Goal: Use online tool/utility: Use online tool/utility

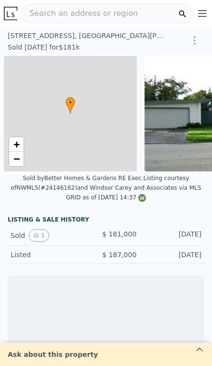
scroll to position [0, 4]
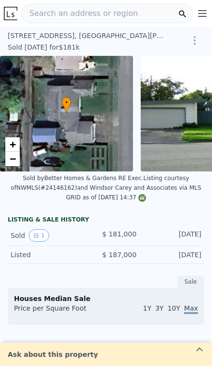
type input "-$ 197,300"
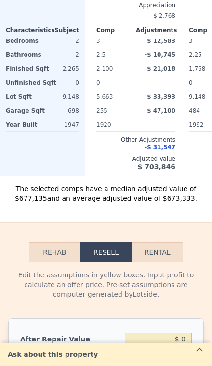
scroll to position [1286, 0]
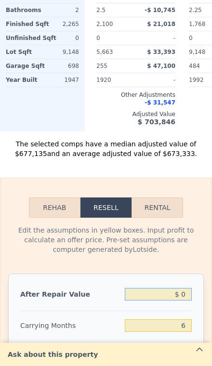
click at [186, 292] on input "$ 0" at bounding box center [158, 294] width 67 height 13
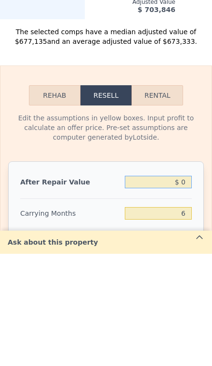
click at [56, 197] on button "Rehab" at bounding box center [55, 207] width 52 height 20
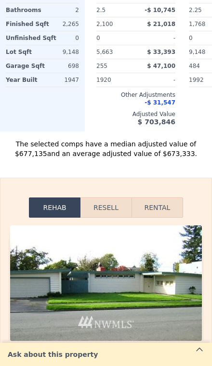
click at [111, 208] on button "Resell" at bounding box center [105, 207] width 51 height 20
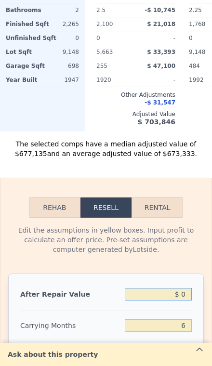
click at [184, 294] on input "$ 0" at bounding box center [158, 294] width 67 height 13
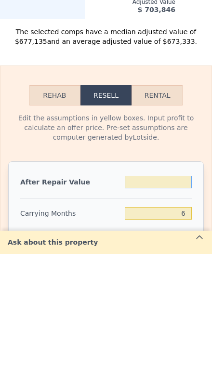
type input "$ 6"
type input "-$ 197,294"
type input "$ 63"
type input "-$ 197,242"
type input "$ 630"
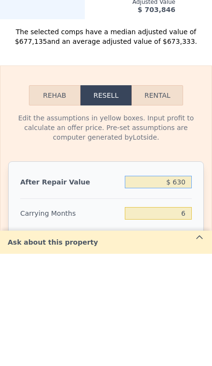
type input "-$ 196,716"
type input "$ 6,300"
type input "-$ 191,462"
type input "$ 63,000"
type input "-$ 138,907"
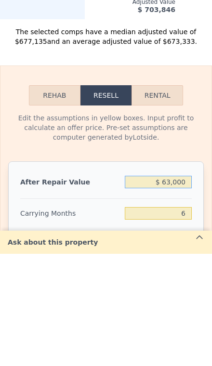
type input "$ 630,000"
type input "$ 386,628"
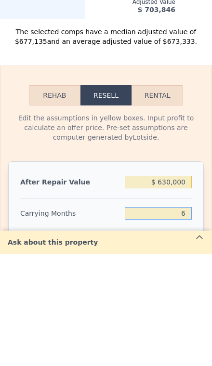
click at [191, 319] on input "6" at bounding box center [158, 325] width 67 height 13
type input "3"
type input "$ 393,108"
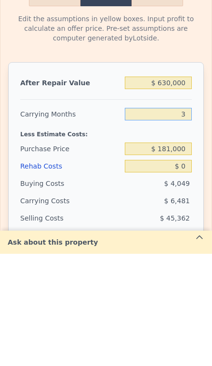
scroll to position [1404, 0]
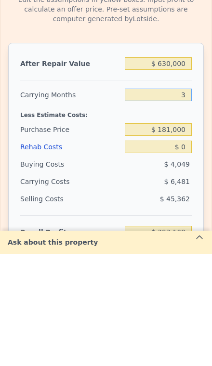
type input "3"
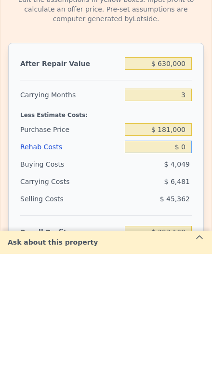
click at [187, 250] on div "$ 0" at bounding box center [158, 258] width 67 height 17
type input "$ 9"
type input "$ 393,099"
type input "$ 90"
type input "$ 393,014"
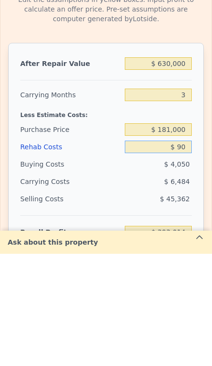
type input "$ 900"
type input "$ 392,173"
type input "$ 9,000"
type input "$ 383,748"
type input "$ 90,000"
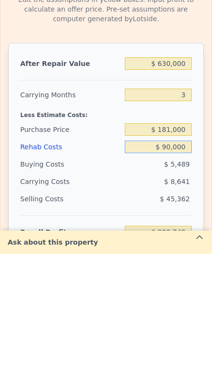
type input "$ 299,508"
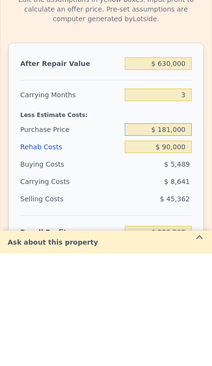
click at [184, 235] on input "$ 181,000" at bounding box center [158, 241] width 67 height 13
type input "$ 1"
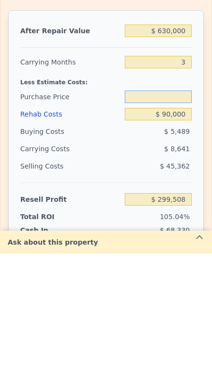
scroll to position [1436, 0]
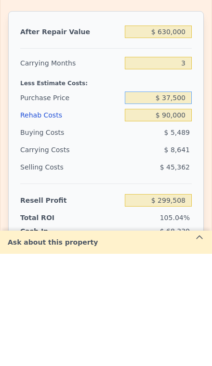
type input "$ 375,000"
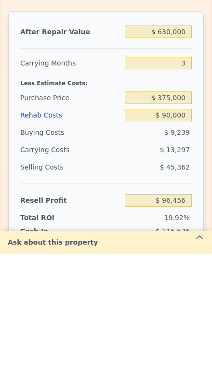
type input "$ 97,102"
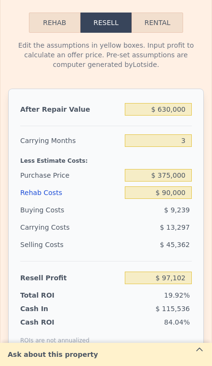
scroll to position [1475, 0]
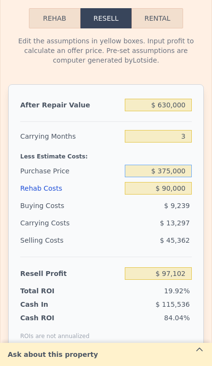
click at [186, 169] on input "$ 375,000" at bounding box center [158, 171] width 67 height 13
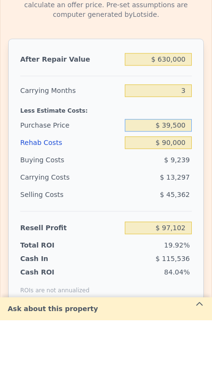
type input "$ 395,000"
type input "$ 76,236"
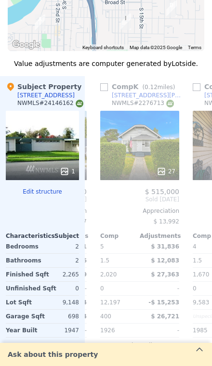
scroll to position [1050, 0]
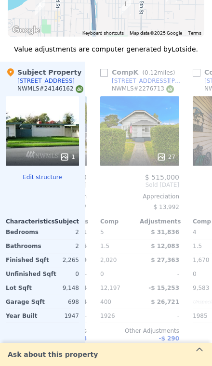
click at [148, 140] on div "27" at bounding box center [139, 130] width 79 height 69
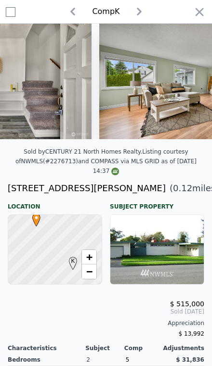
scroll to position [0, 464]
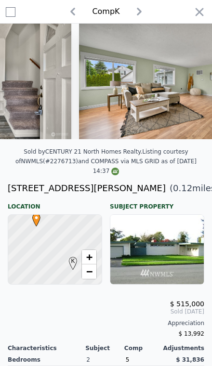
click at [196, 18] on icon "button" at bounding box center [199, 11] width 13 height 13
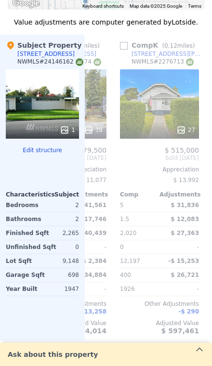
scroll to position [1083, 0]
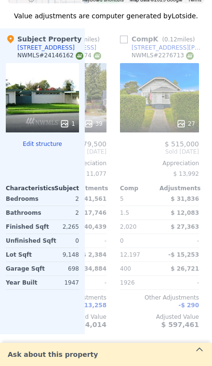
click at [36, 109] on div "1" at bounding box center [42, 97] width 73 height 69
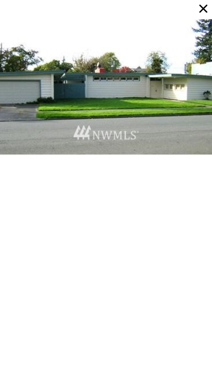
click at [197, 13] on icon at bounding box center [202, 8] width 13 height 13
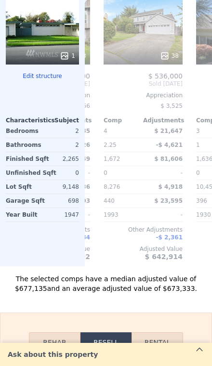
scroll to position [0, 607]
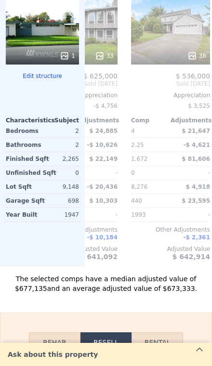
click at [209, 183] on div "$ 4,918" at bounding box center [191, 186] width 38 height 13
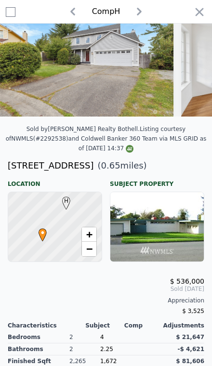
scroll to position [62, 0]
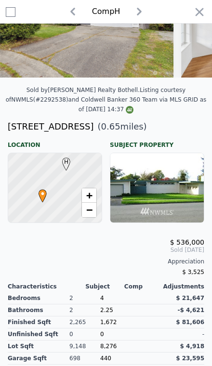
click at [197, 15] on icon "button" at bounding box center [199, 11] width 13 height 13
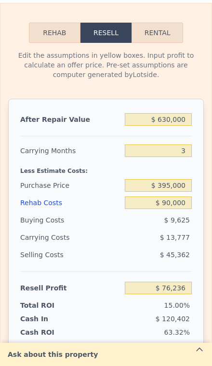
scroll to position [1465, 0]
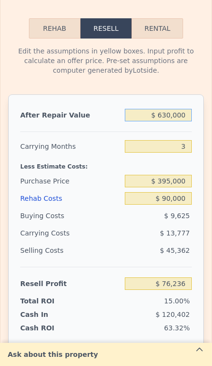
click at [189, 115] on input "$ 630,000" at bounding box center [158, 115] width 67 height 13
type input "$ 63,000"
type input "-$ 449,866"
type input "$ 6,300"
type input "-$ 502,477"
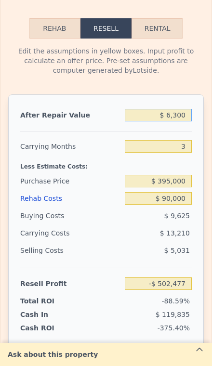
type input "$ 630"
type input "-$ 507,738"
type input "$ 63"
type input "-$ 508,264"
type input "$ 6"
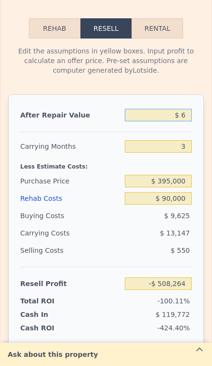
type input "-$ 508,316"
type input "$ 60"
type input "-$ 508,267"
type input "$ 600"
type input "-$ 507,766"
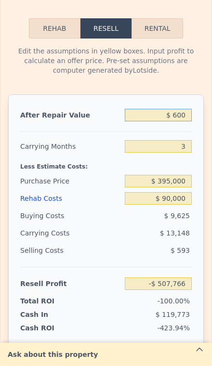
type input "$ 6,000"
type input "-$ 502,755"
type input "$ 60,000"
type input "-$ 452,650"
type input "$ 600,000"
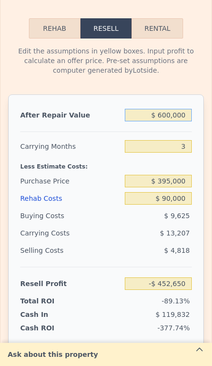
type input "$ 48,400"
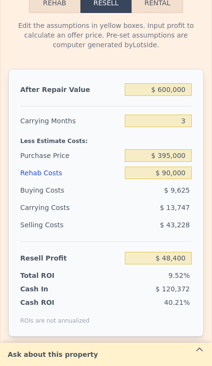
scroll to position [1487, 0]
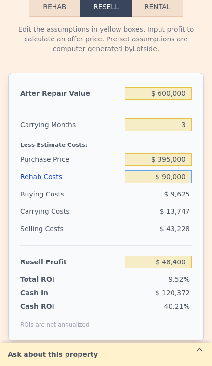
click at [184, 183] on input "$ 90,000" at bounding box center [158, 176] width 67 height 13
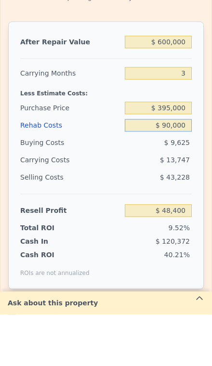
type input "$ 9,000"
type input "$ 132,640"
type input "$ 900"
type input "$ 141,065"
type input "$ 90"
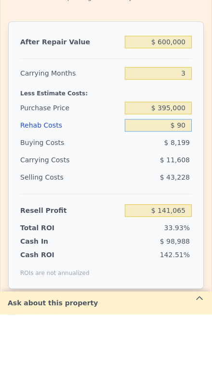
type input "$ 141,906"
type input "$ 9"
type input "$ 141,991"
type input "$ 8"
type input "$ 141,992"
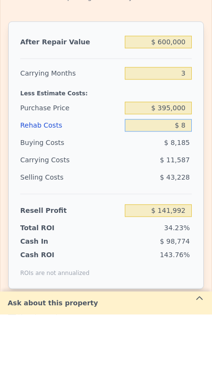
type input "$ 80"
type input "$ 141,916"
type input "$ 800"
type input "$ 141,169"
type input "$ 8,000"
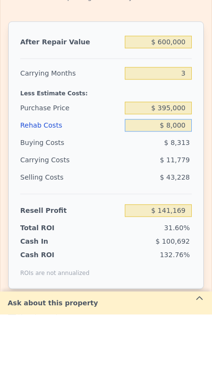
type input "$ 133,680"
type input "$ 80,000"
type input "$ 58,800"
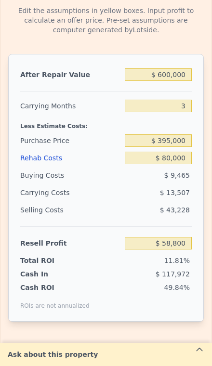
scroll to position [1510, 0]
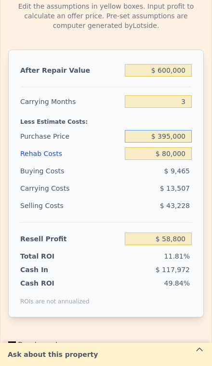
click at [184, 139] on input "$ 395,000" at bounding box center [158, 136] width 67 height 13
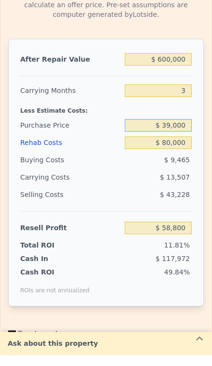
type input "$ 390,000"
type input "$ 64,016"
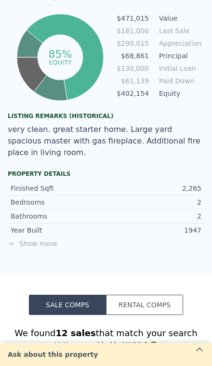
click at [31, 243] on span "Show more" at bounding box center [106, 244] width 196 height 10
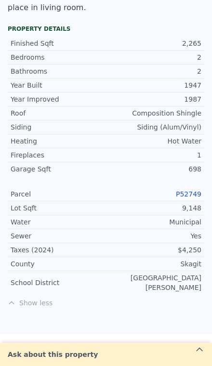
scroll to position [690, 0]
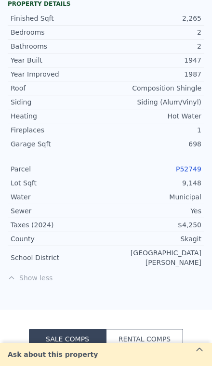
click at [196, 169] on link "P52749" at bounding box center [189, 169] width 26 height 8
type input "$ 672,000"
type input "6"
type input "$ 0"
type input "$ 425,556"
